Goal: Check status: Check status

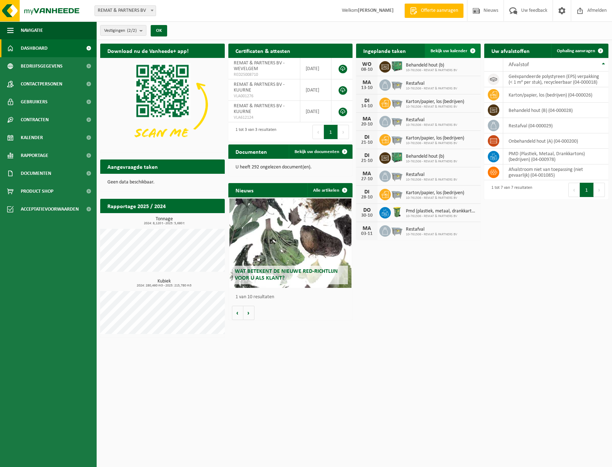
click at [468, 50] on span at bounding box center [473, 51] width 14 height 14
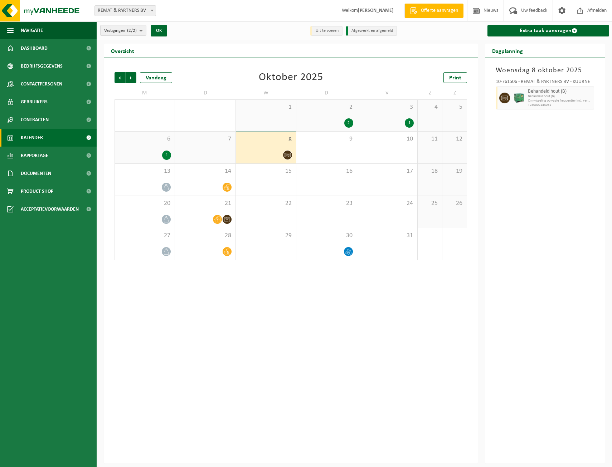
click at [209, 145] on div "7" at bounding box center [205, 148] width 60 height 32
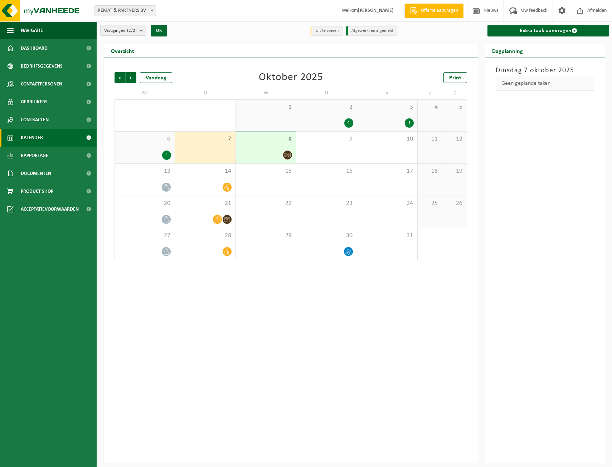
click at [140, 147] on div "6 1" at bounding box center [145, 148] width 60 height 32
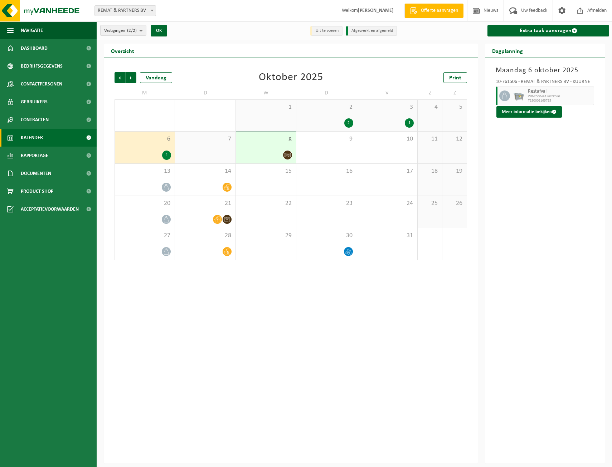
click at [254, 145] on div "8" at bounding box center [266, 147] width 60 height 31
